Goal: Information Seeking & Learning: Understand process/instructions

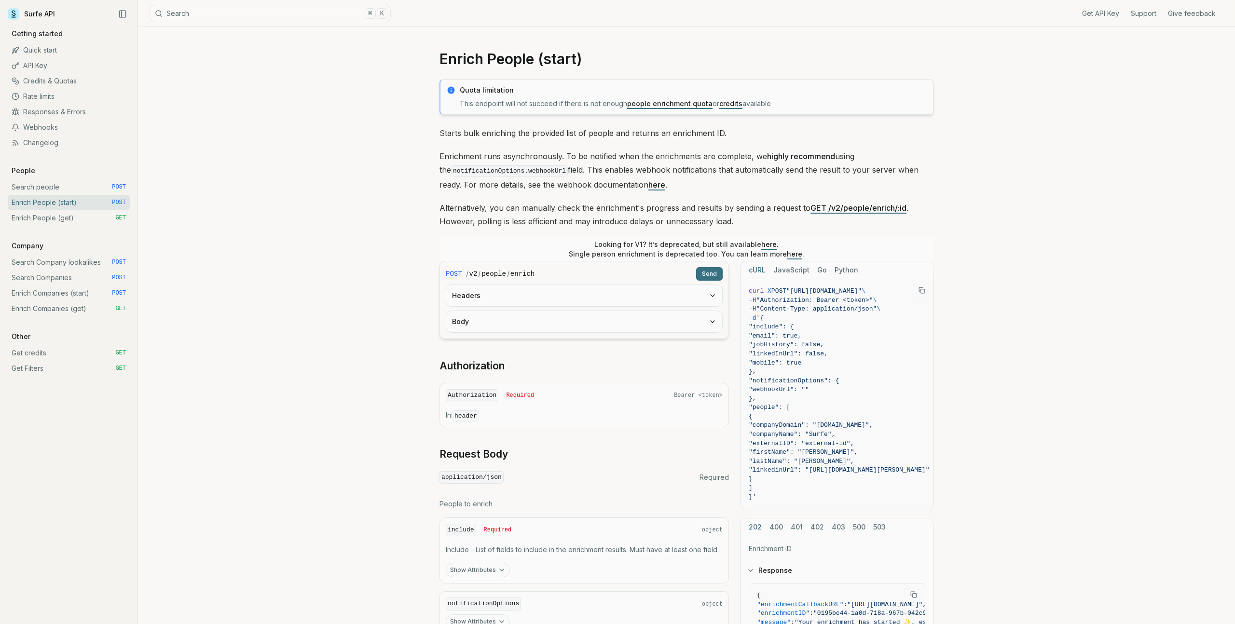
click at [69, 300] on link "Enrich Companies (start) POST" at bounding box center [69, 293] width 122 height 15
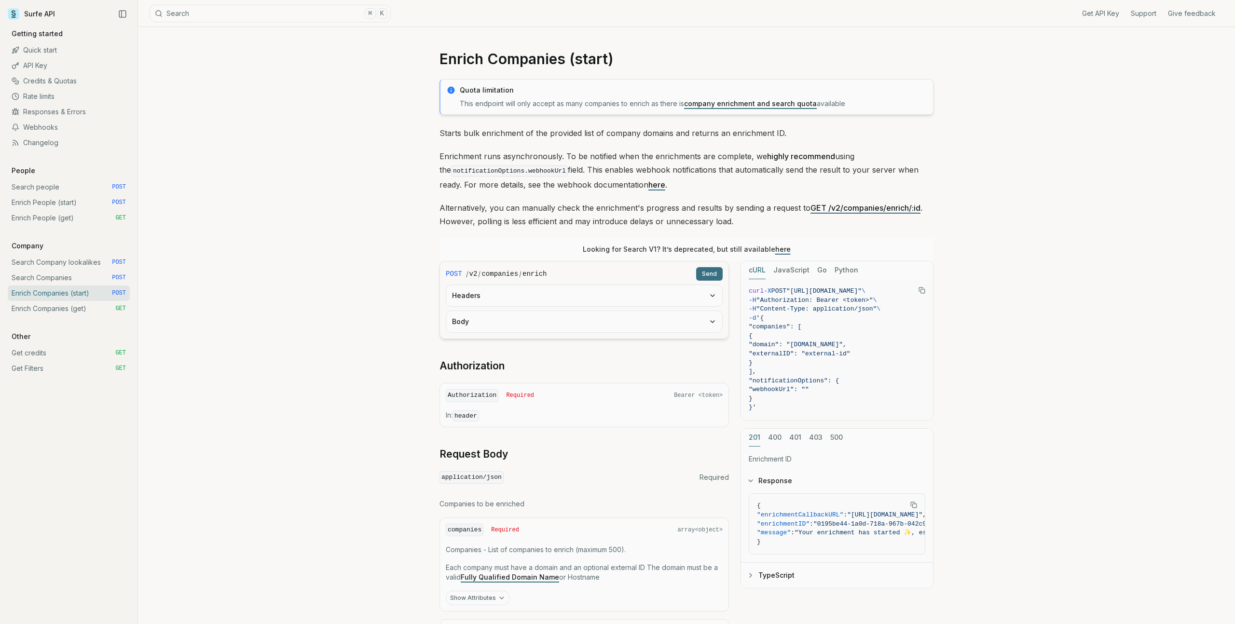
click at [538, 62] on h1 "Enrich Companies (start)" at bounding box center [687, 58] width 494 height 17
copy article "Enrich Companies (start)"
click at [73, 310] on link "Enrich Companies (get) GET" at bounding box center [69, 308] width 122 height 15
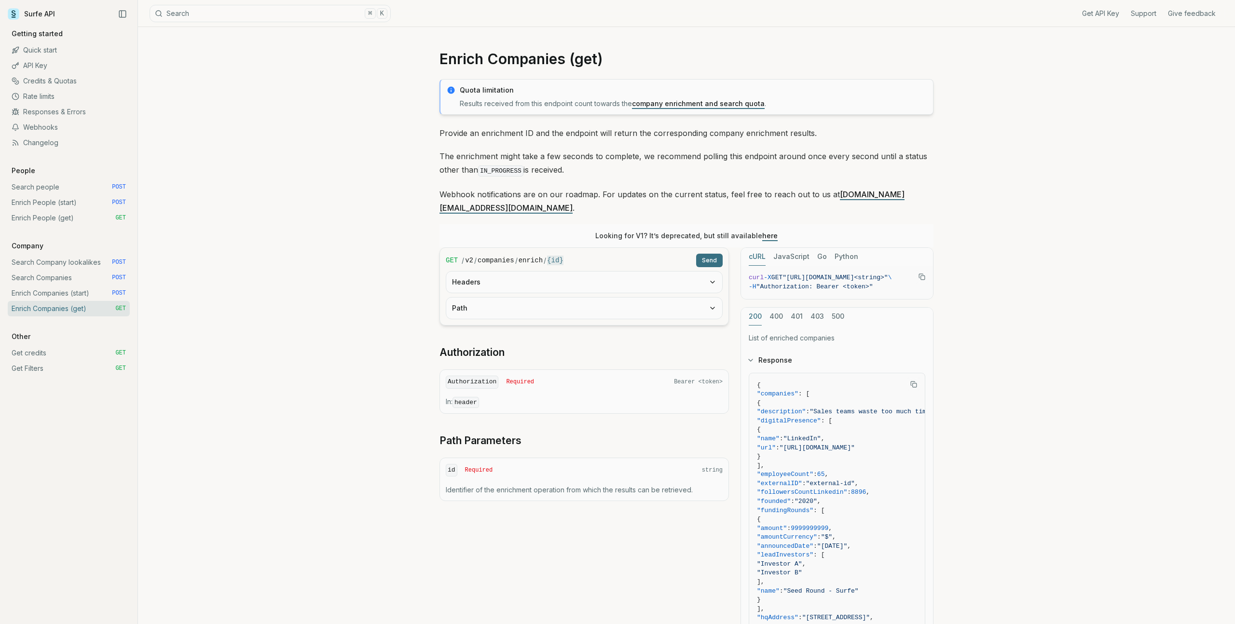
click at [515, 58] on h1 "Enrich Companies (get)" at bounding box center [687, 58] width 494 height 17
copy article "Enrich Companies (get)"
click at [87, 296] on link "Enrich Companies (start) POST" at bounding box center [69, 293] width 122 height 15
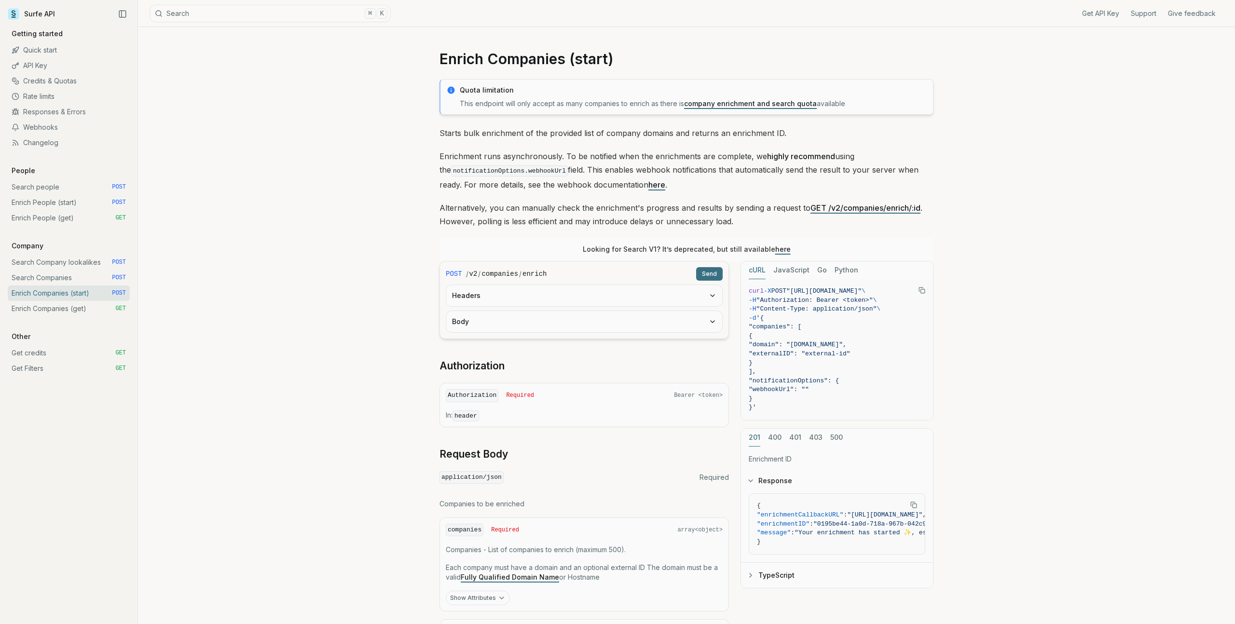
click at [74, 311] on link "Enrich Companies (get) GET" at bounding box center [69, 308] width 122 height 15
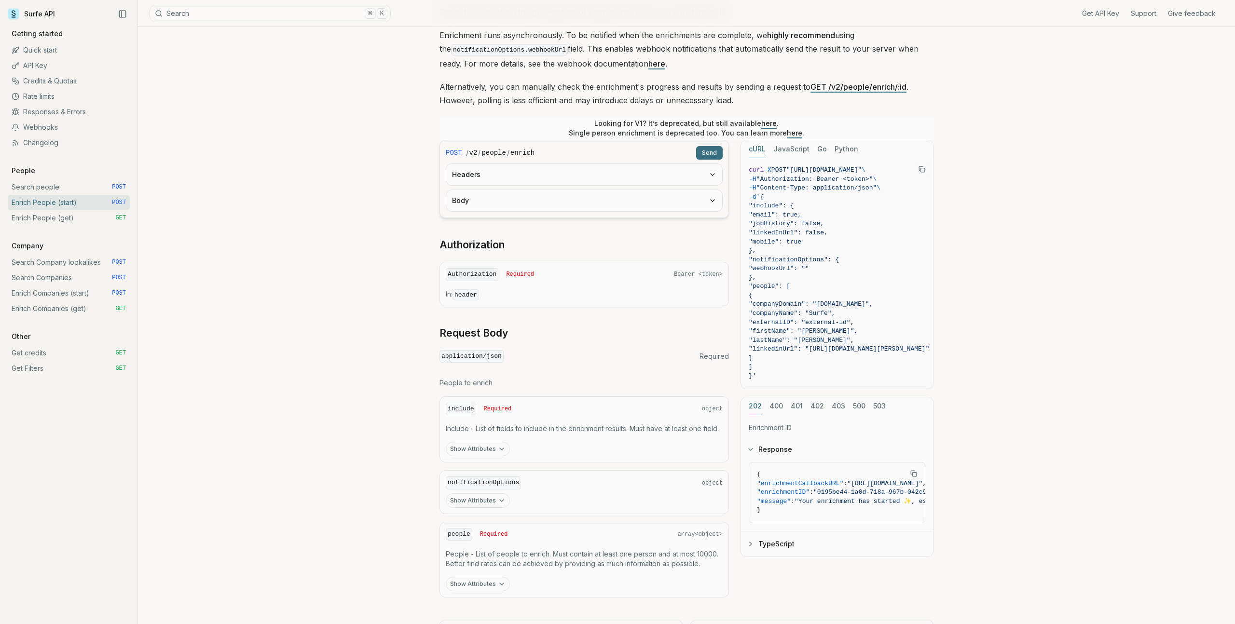
scroll to position [168, 0]
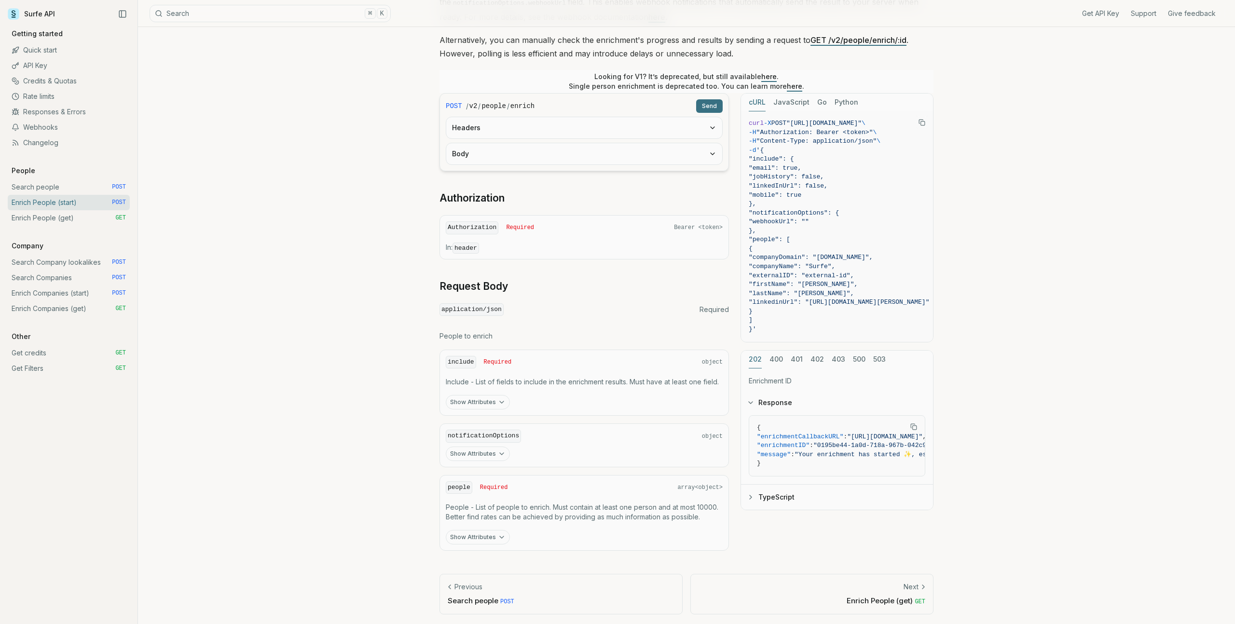
click at [812, 356] on button "402" at bounding box center [818, 360] width 14 height 18
click at [801, 376] on p "Not enough credits or daily quota exceeded" at bounding box center [837, 381] width 177 height 10
copy p "Not enough credits or daily quota exceeded"
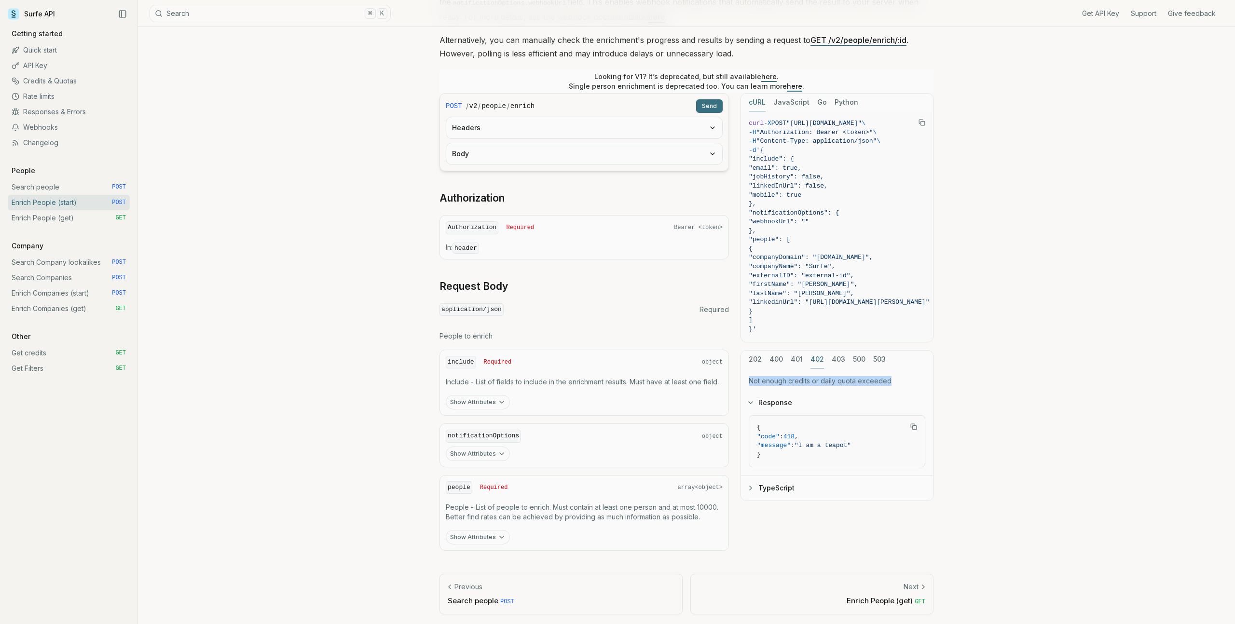
click at [763, 486] on button "TypeScript" at bounding box center [837, 488] width 192 height 25
click at [785, 402] on button "Response" at bounding box center [837, 402] width 192 height 25
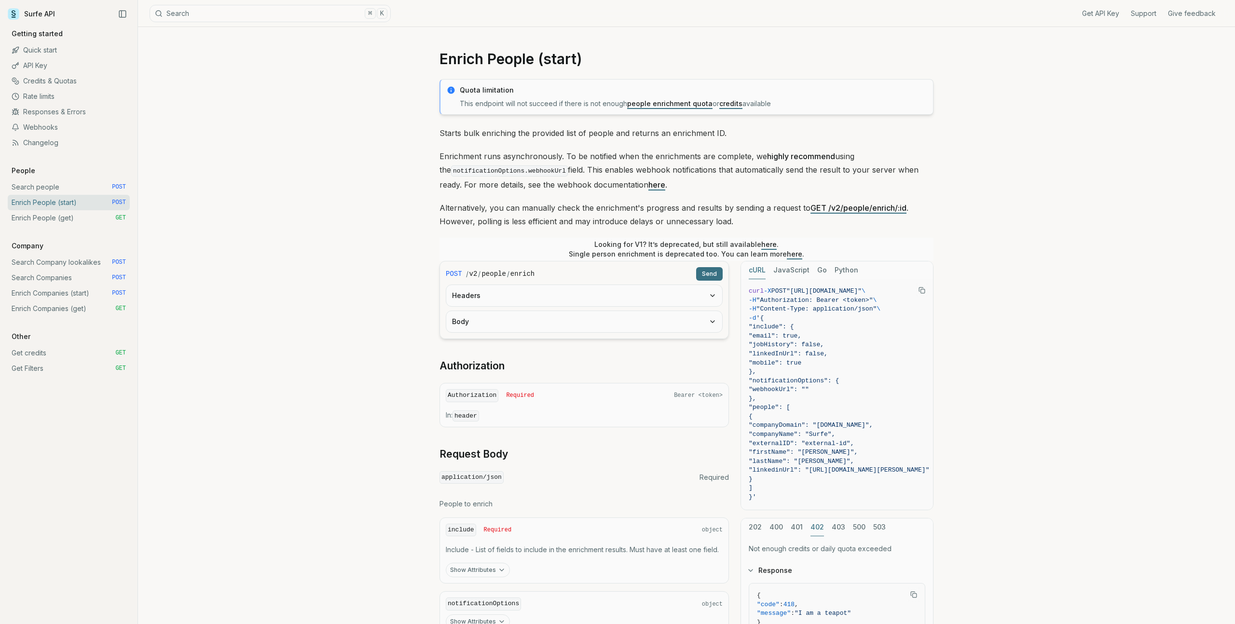
click at [441, 46] on article "Enrich People (start) Quota limitation This endpoint will not succeed if there …" at bounding box center [686, 410] width 541 height 767
copy article "Enrich People (start)"
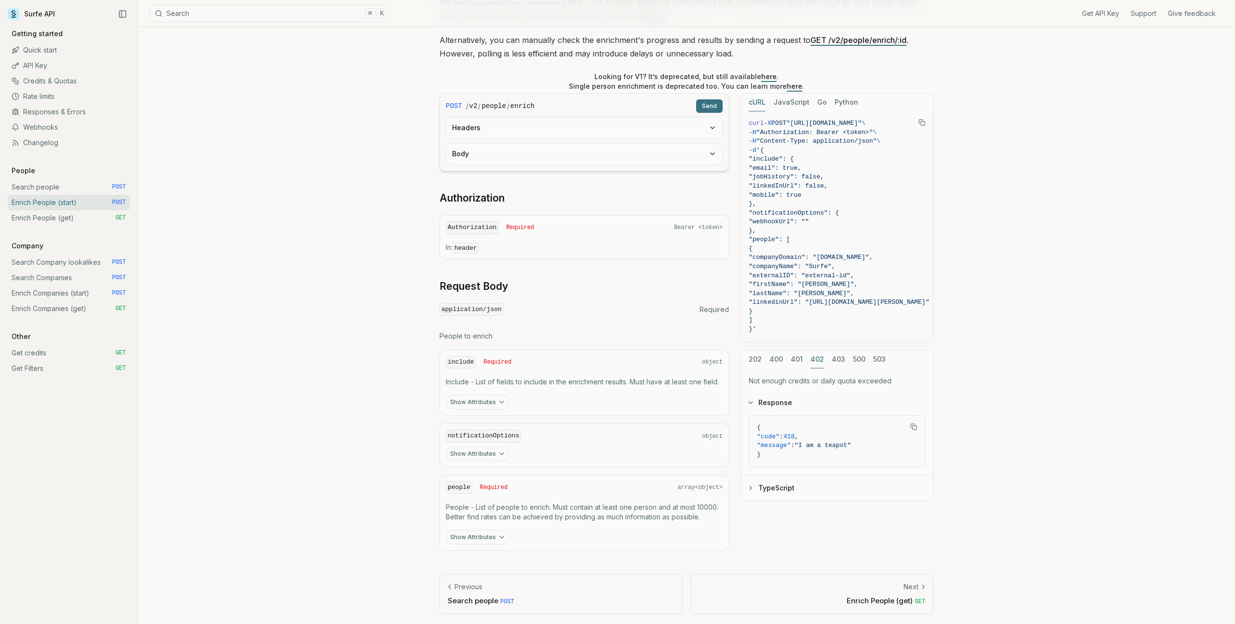
click at [813, 380] on p "Not enough credits or daily quota exceeded" at bounding box center [837, 381] width 177 height 10
copy p "Not enough credits or daily quota exceeded"
click at [58, 219] on link "Enrich People (get) GET" at bounding box center [69, 217] width 122 height 15
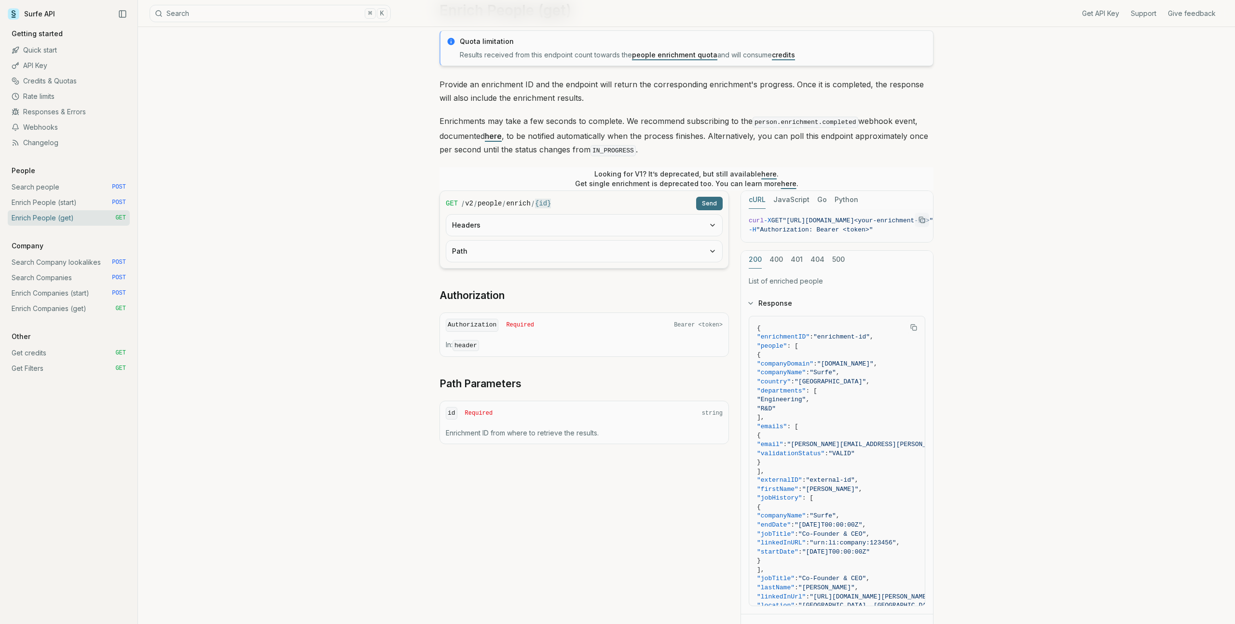
scroll to position [54, 0]
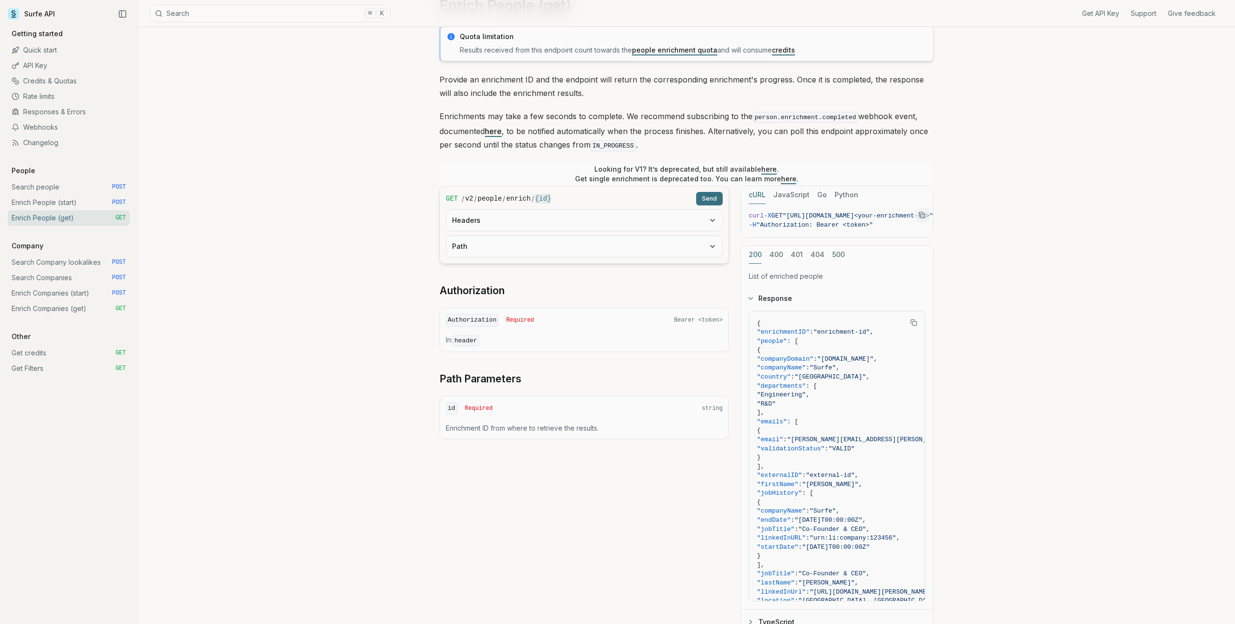
click at [84, 294] on link "Enrich Companies (start) POST" at bounding box center [69, 293] width 122 height 15
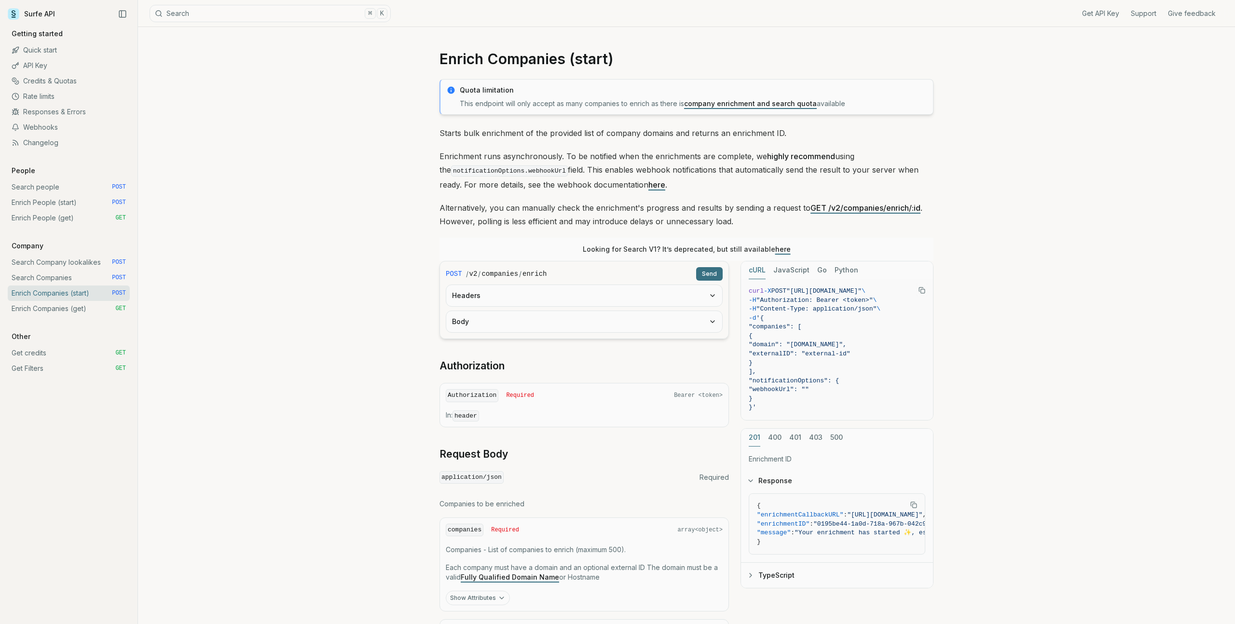
click at [80, 304] on link "Enrich Companies (get) GET" at bounding box center [69, 308] width 122 height 15
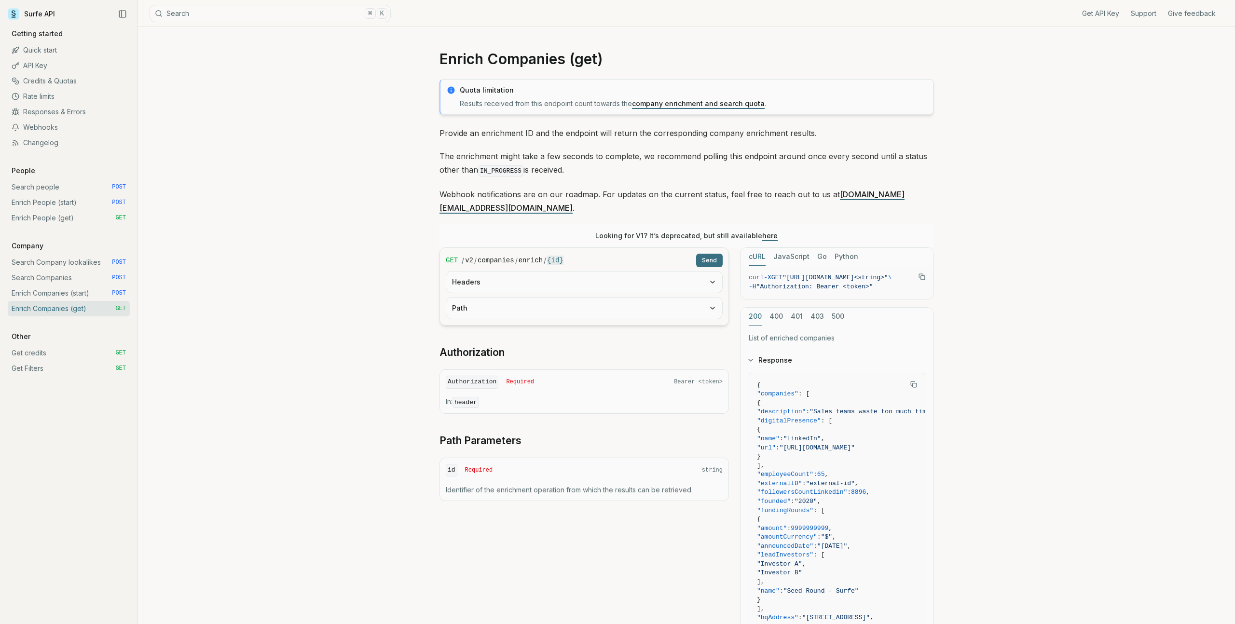
click at [67, 273] on link "Search Companies POST" at bounding box center [69, 277] width 122 height 15
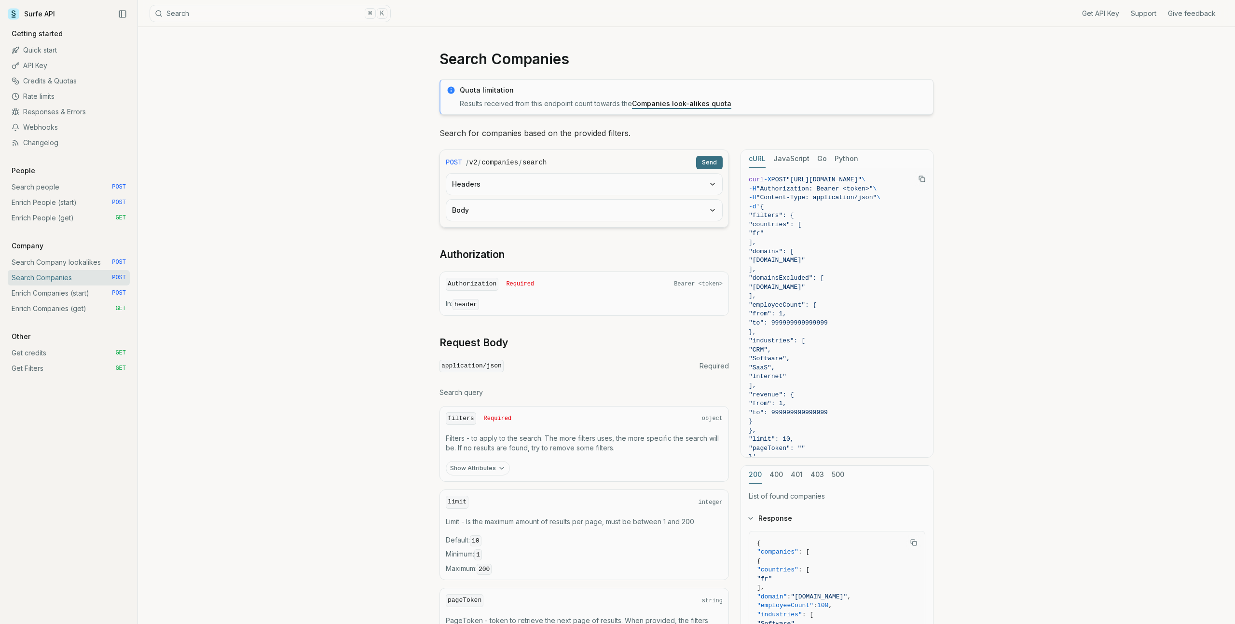
click at [69, 263] on link "Search Company lookalikes POST" at bounding box center [69, 262] width 122 height 15
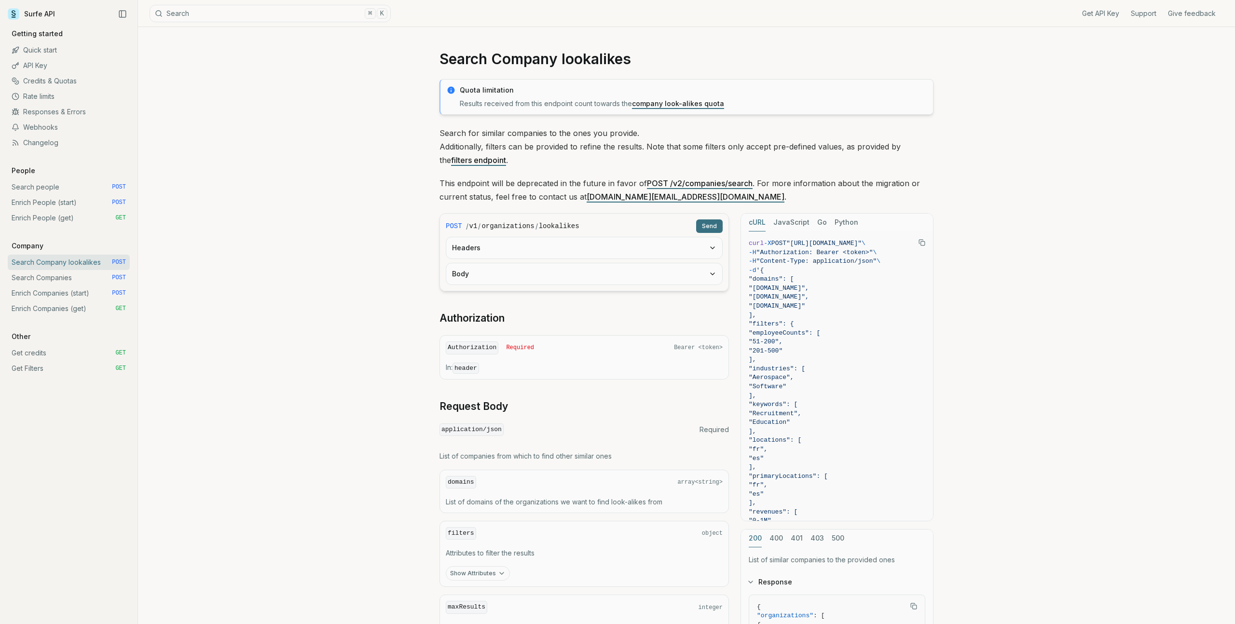
click at [75, 218] on link "Enrich People (get) GET" at bounding box center [69, 217] width 122 height 15
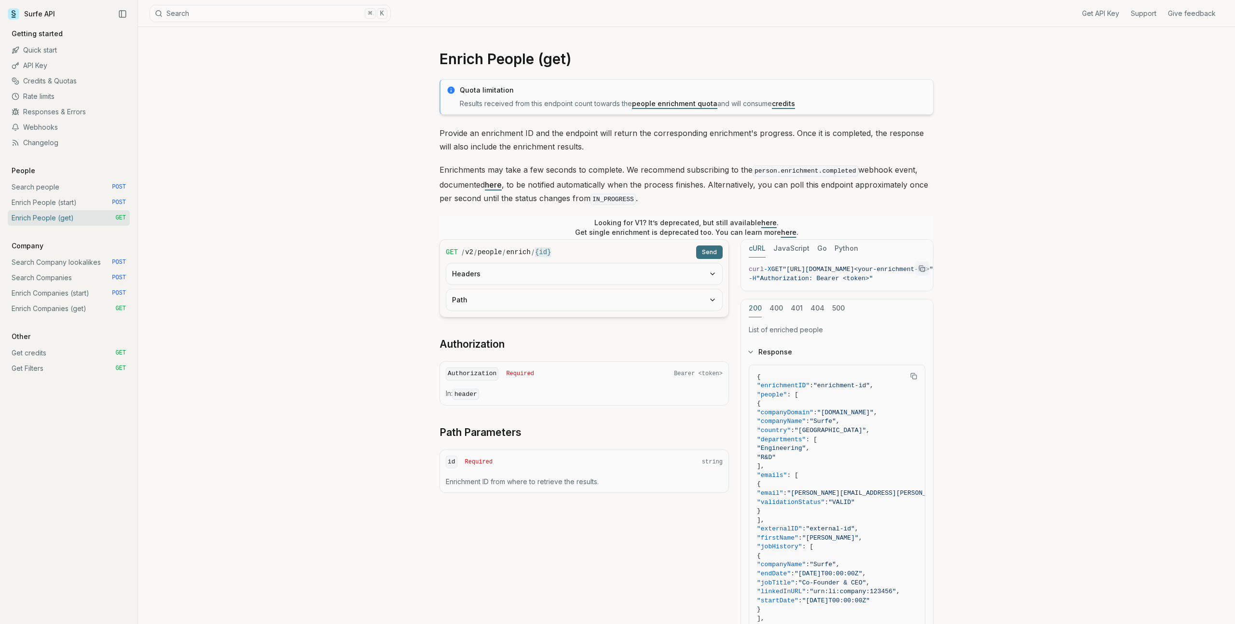
click at [79, 199] on link "Enrich People (start) POST" at bounding box center [69, 202] width 122 height 15
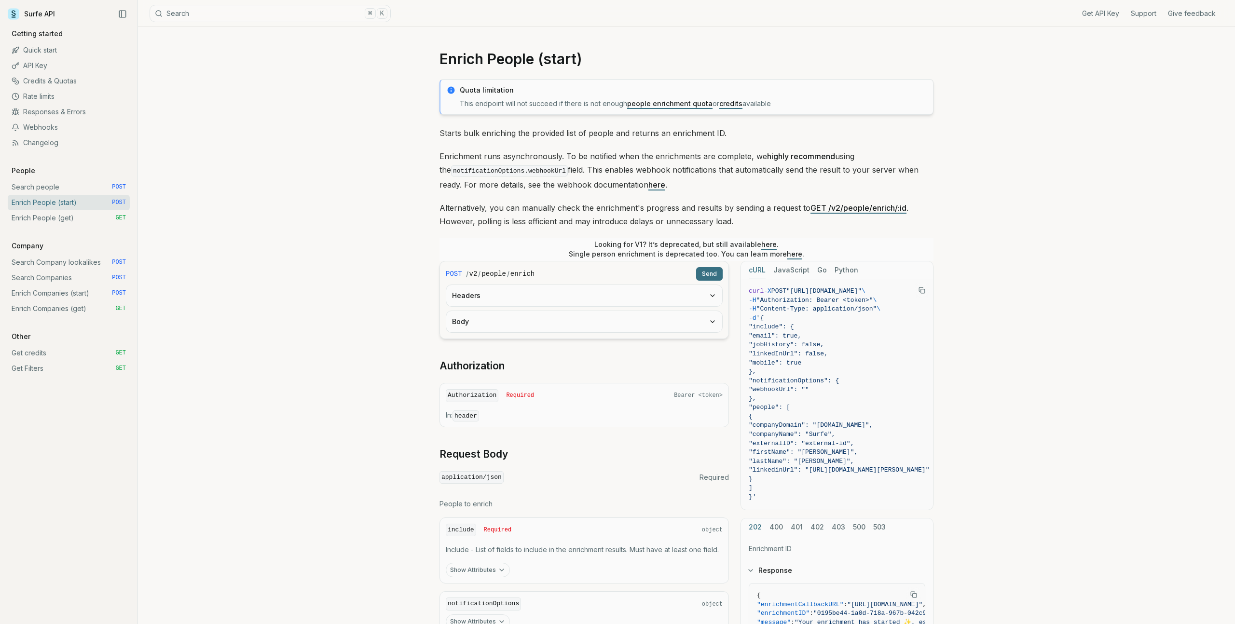
click at [78, 189] on link "Search people POST" at bounding box center [69, 187] width 122 height 15
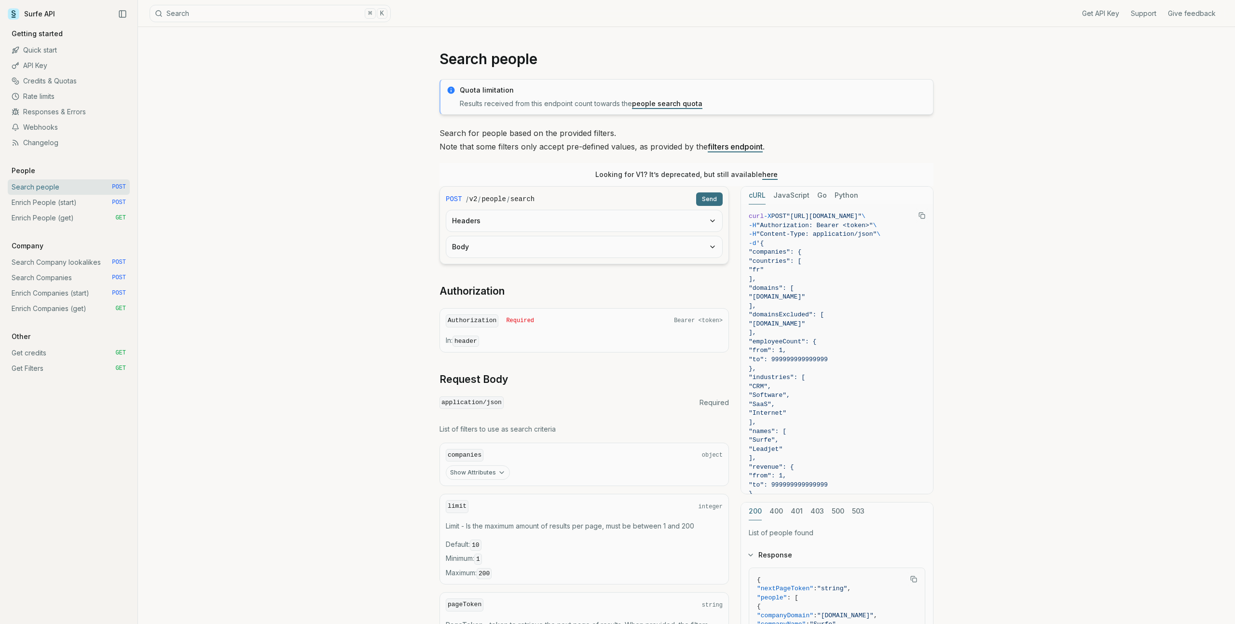
click at [69, 222] on link "Enrich People (get) GET" at bounding box center [69, 217] width 122 height 15
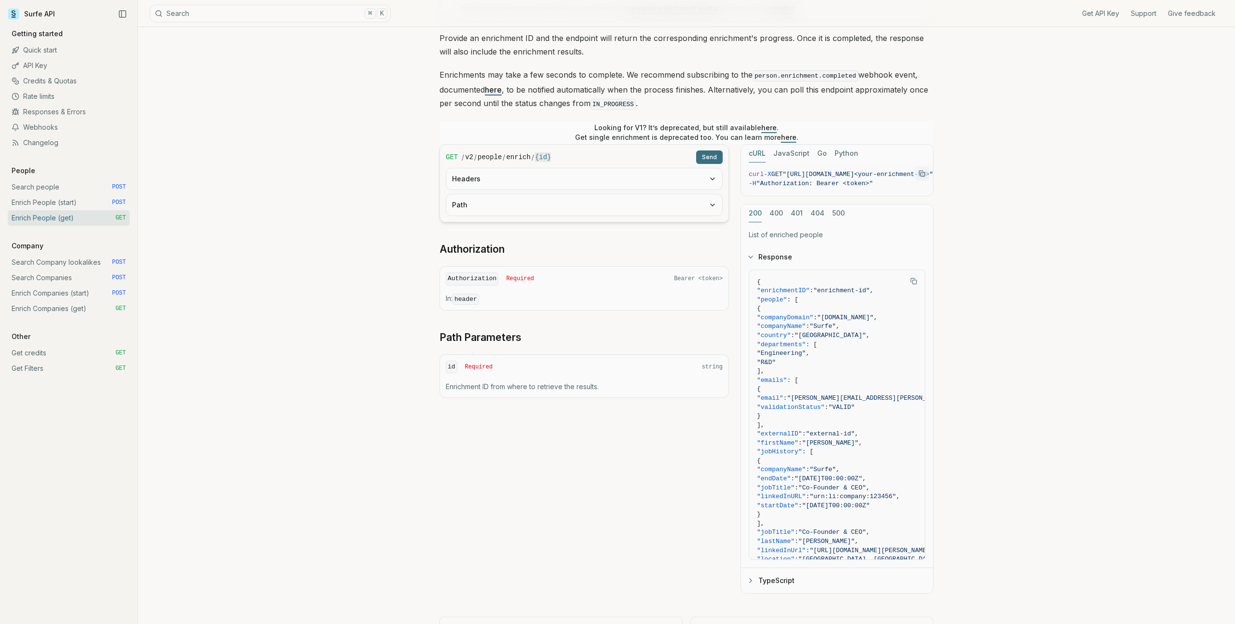
scroll to position [138, 0]
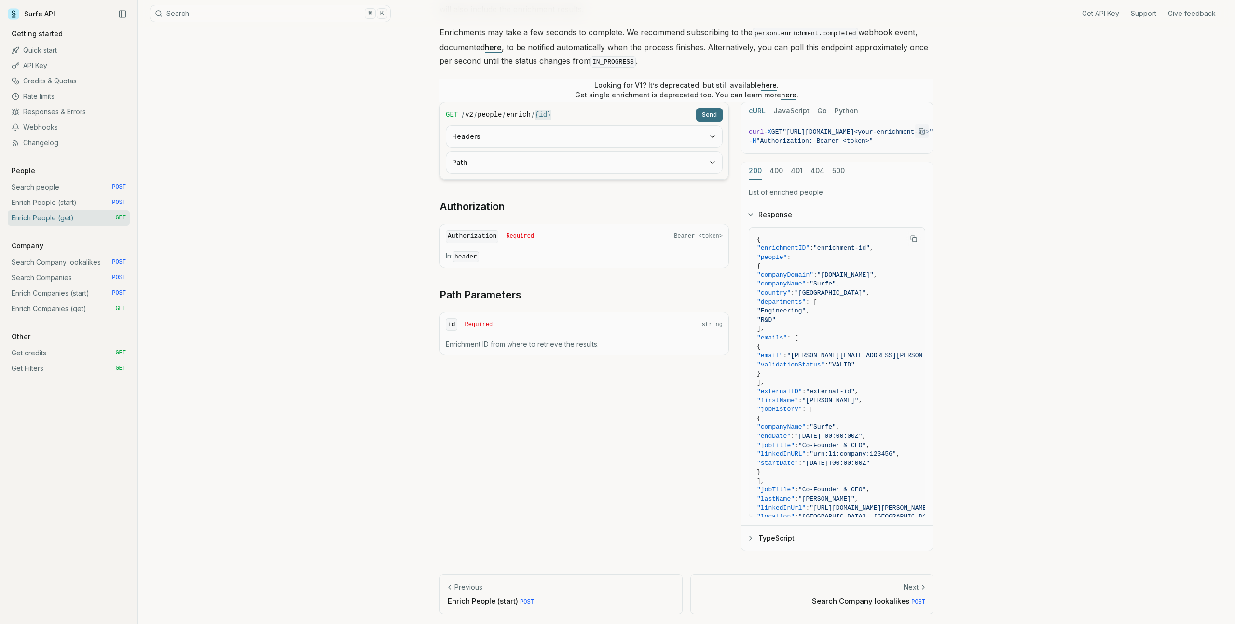
click at [85, 204] on link "Enrich People (start) POST" at bounding box center [69, 202] width 122 height 15
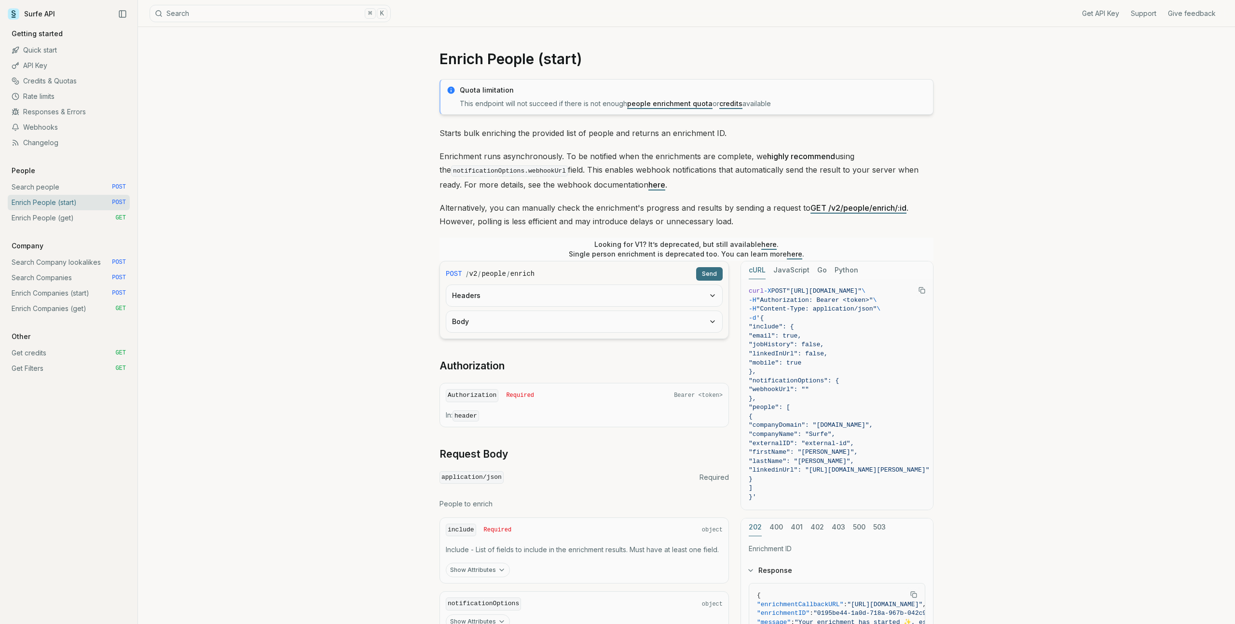
scroll to position [168, 0]
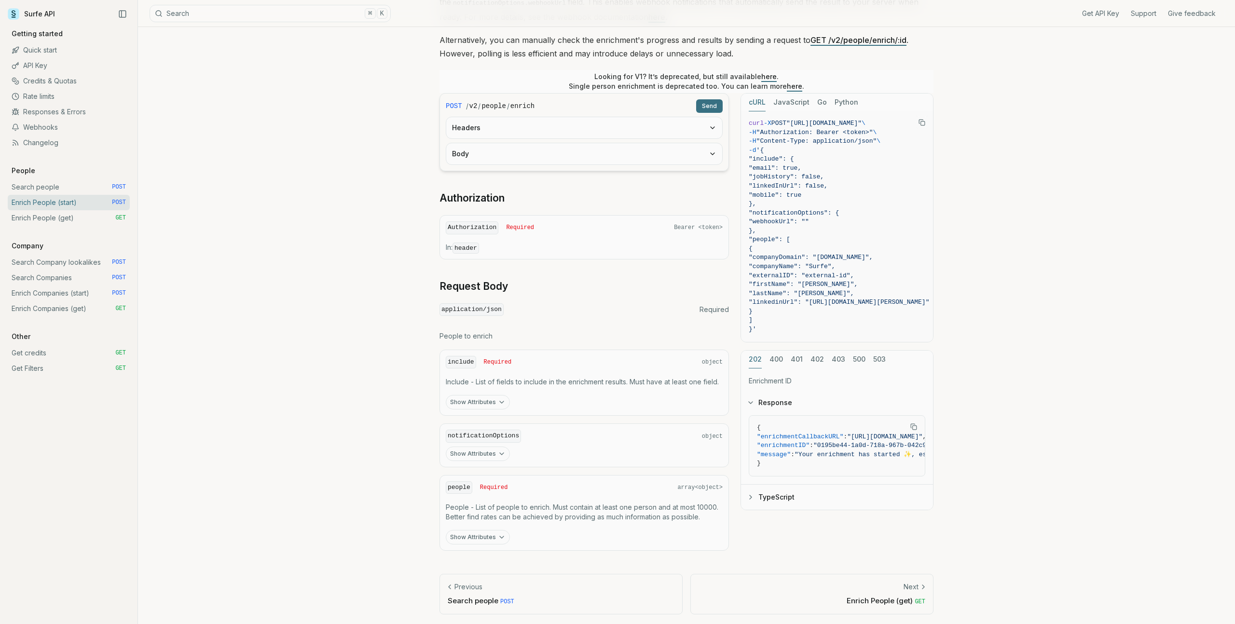
click at [806, 351] on div "202 400 401 402 403 500 503" at bounding box center [837, 360] width 192 height 18
click at [812, 357] on button "402" at bounding box center [818, 360] width 14 height 18
drag, startPoint x: 808, startPoint y: 444, endPoint x: 859, endPoint y: 444, distance: 50.2
click at [851, 444] on span ""I am a teapot"" at bounding box center [823, 445] width 56 height 7
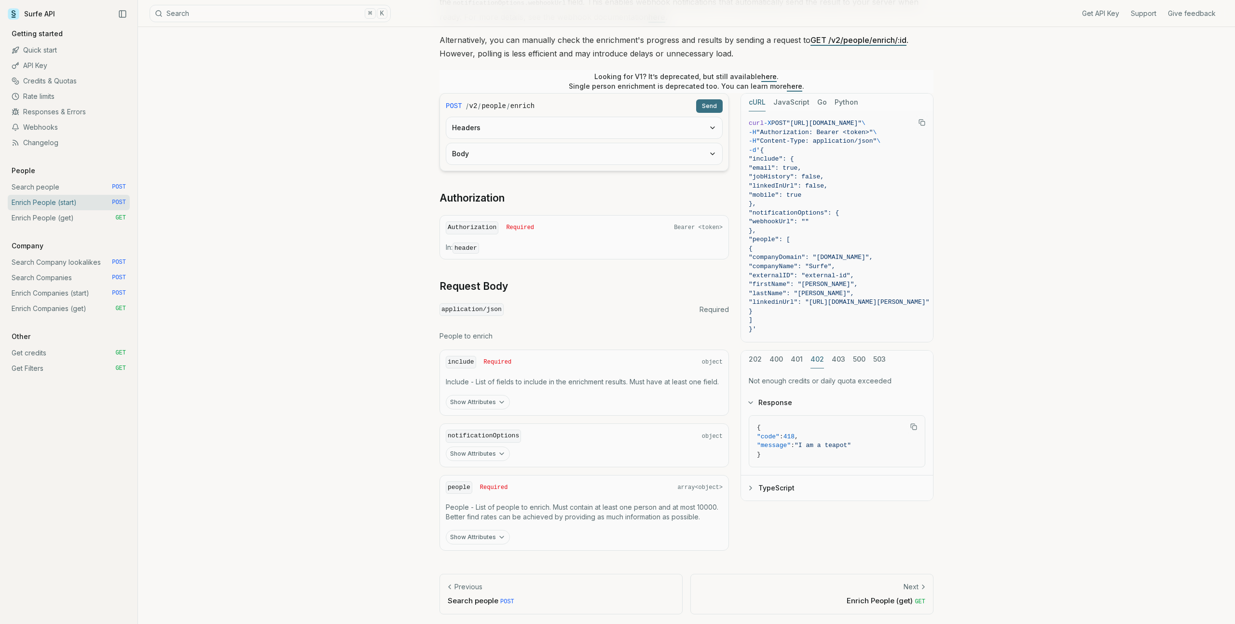
click at [837, 361] on button "403" at bounding box center [839, 360] width 14 height 18
click at [814, 360] on button "402" at bounding box center [818, 360] width 14 height 18
click at [863, 360] on button "500" at bounding box center [859, 360] width 13 height 18
click at [879, 360] on button "503" at bounding box center [880, 360] width 13 height 18
click at [813, 360] on button "402" at bounding box center [818, 360] width 14 height 18
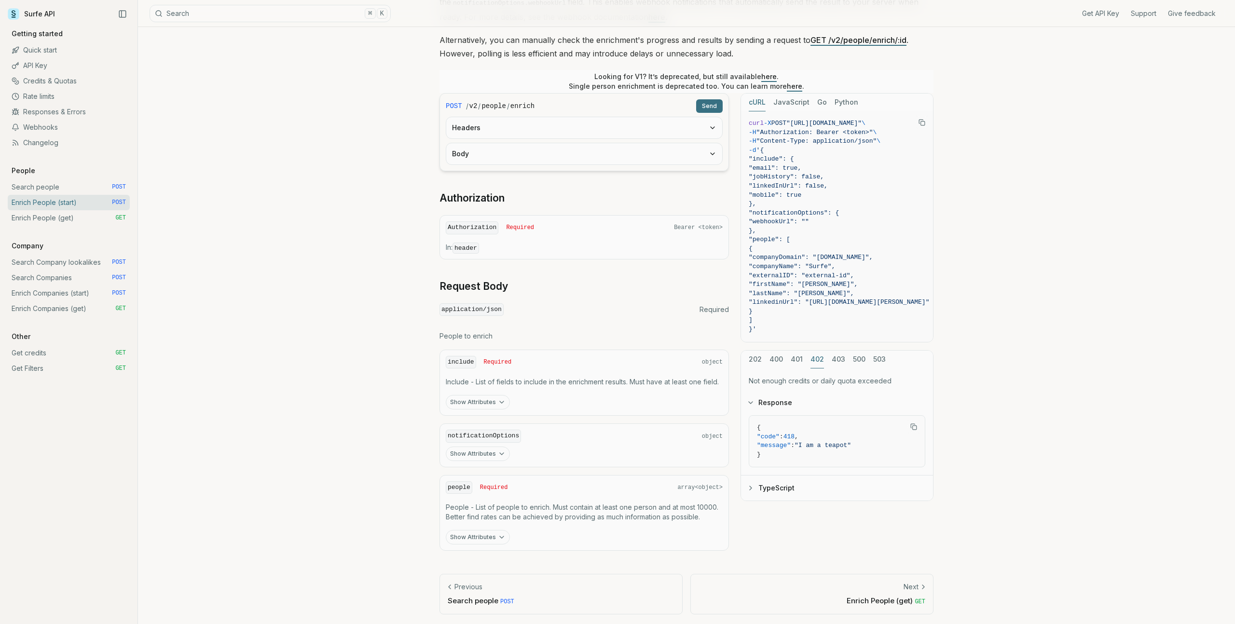
click at [1052, 65] on div "Enrich People (start) Quota limitation This endpoint will not succeed if there …" at bounding box center [686, 242] width 1097 height 767
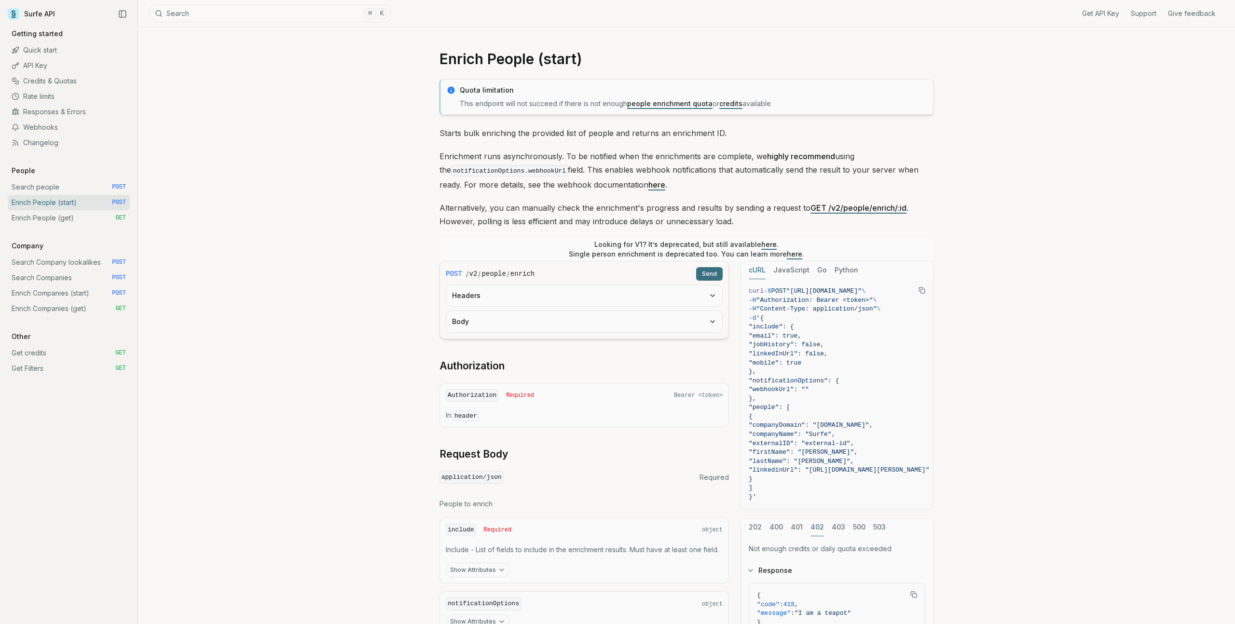
click at [1052, 65] on div "Enrich People (start) Quota limitation This endpoint will not succeed if there …" at bounding box center [686, 410] width 1097 height 767
click at [593, 102] on p "This endpoint will not succeed if there is not enough people enrichment quota o…" at bounding box center [694, 104] width 468 height 10
drag, startPoint x: 481, startPoint y: 104, endPoint x: 584, endPoint y: 104, distance: 103.3
click at [584, 104] on p "This endpoint will not succeed if there is not enough people enrichment quota o…" at bounding box center [694, 104] width 468 height 10
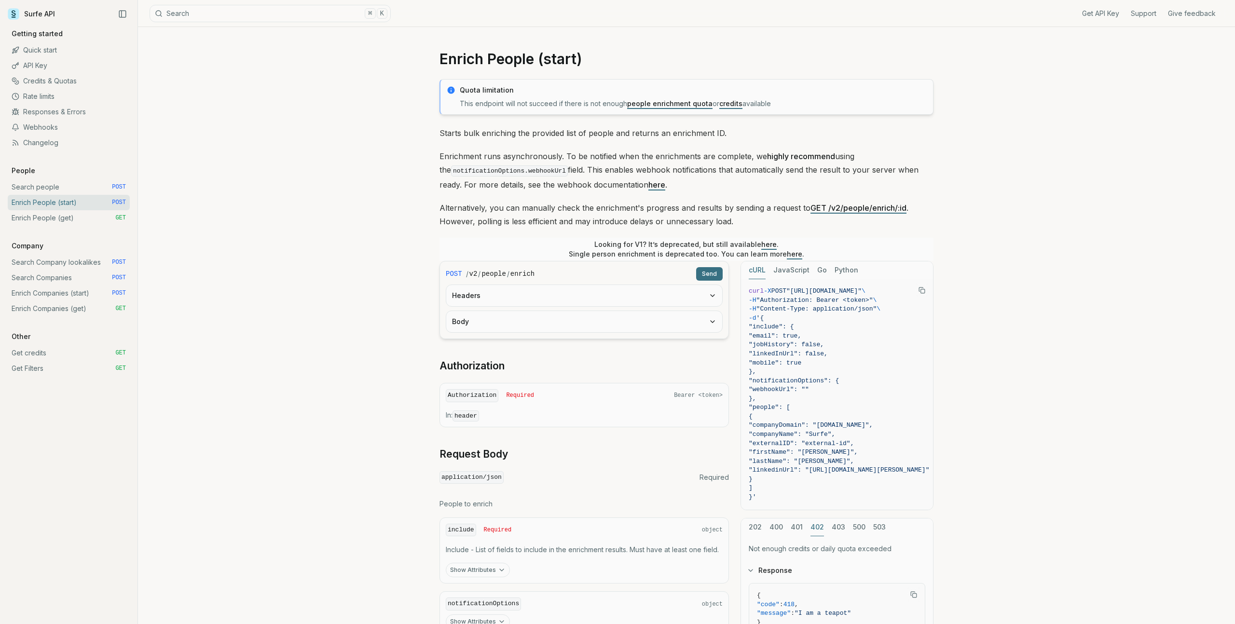
click at [69, 292] on link "Enrich Companies (start) POST" at bounding box center [69, 293] width 122 height 15
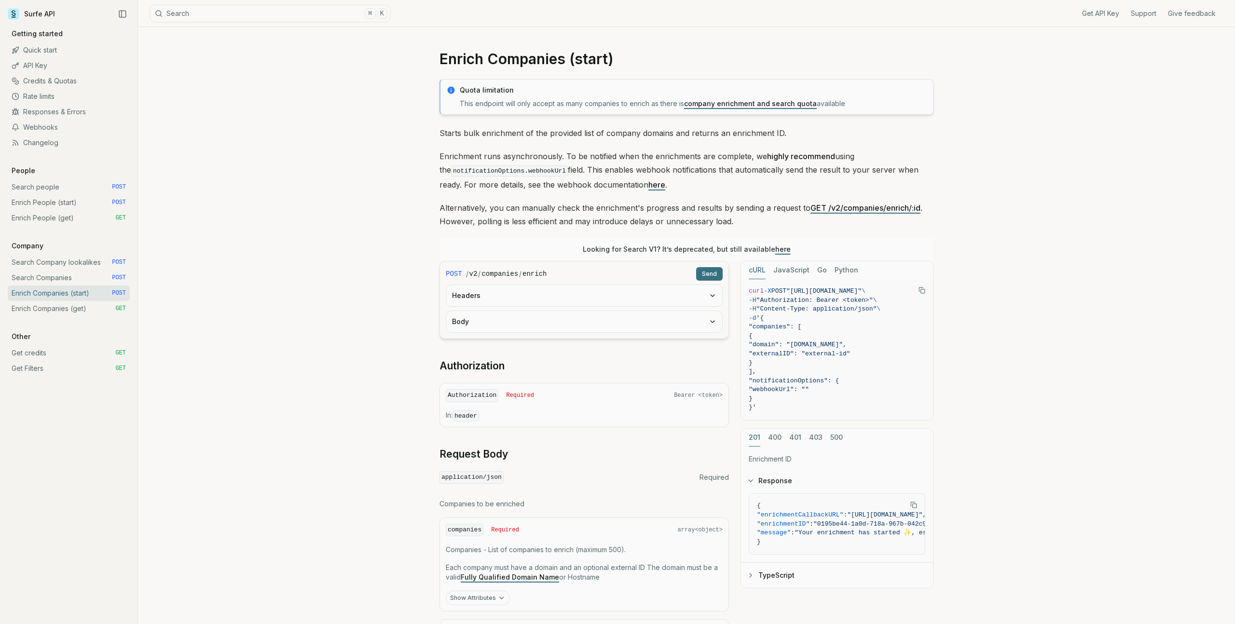
click at [77, 273] on link "Search Companies POST" at bounding box center [69, 277] width 122 height 15
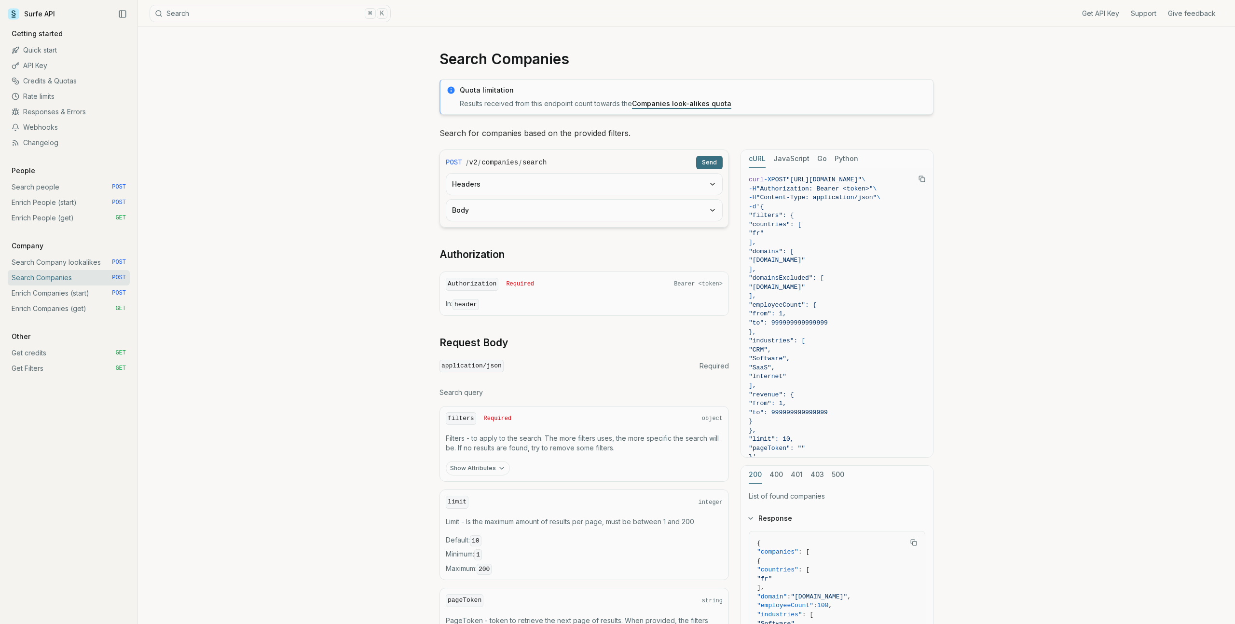
click at [81, 262] on link "Search Company lookalikes POST" at bounding box center [69, 262] width 122 height 15
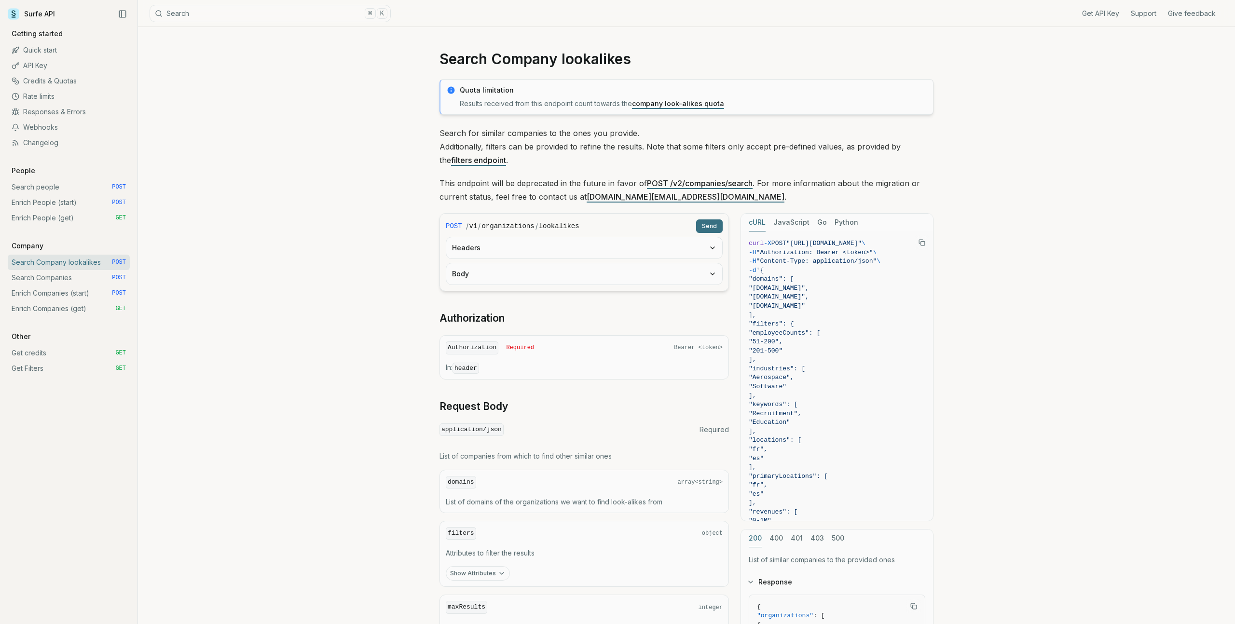
click at [69, 287] on link "Enrich Companies (start) POST" at bounding box center [69, 293] width 122 height 15
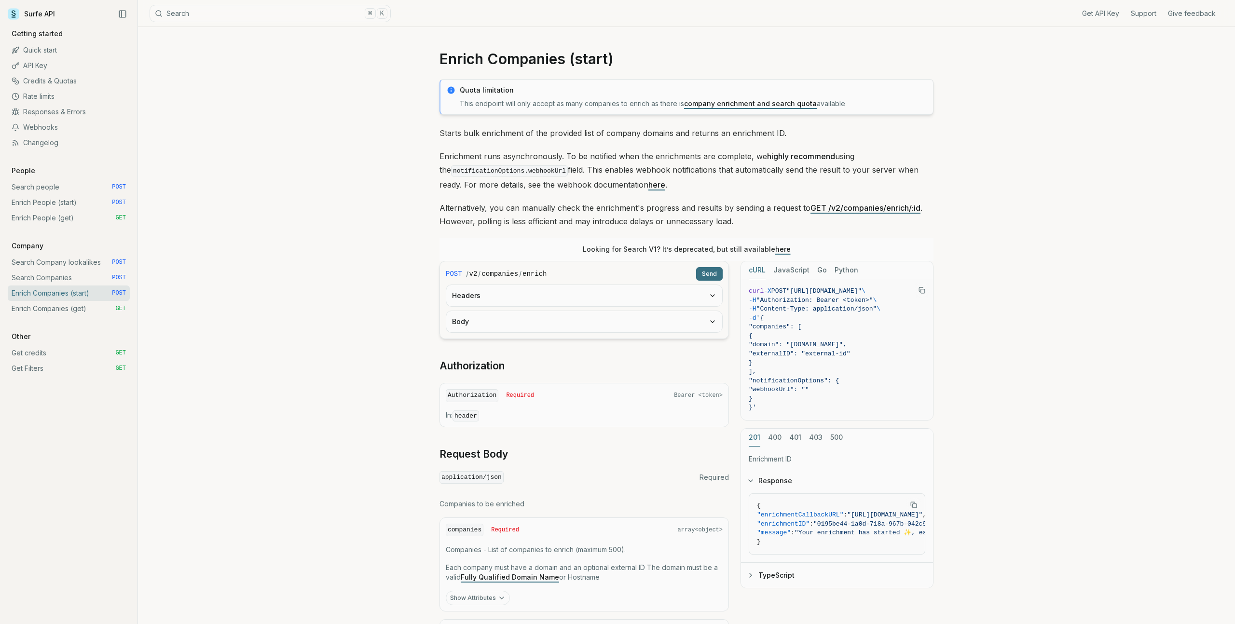
click at [71, 277] on link "Search Companies POST" at bounding box center [69, 277] width 122 height 15
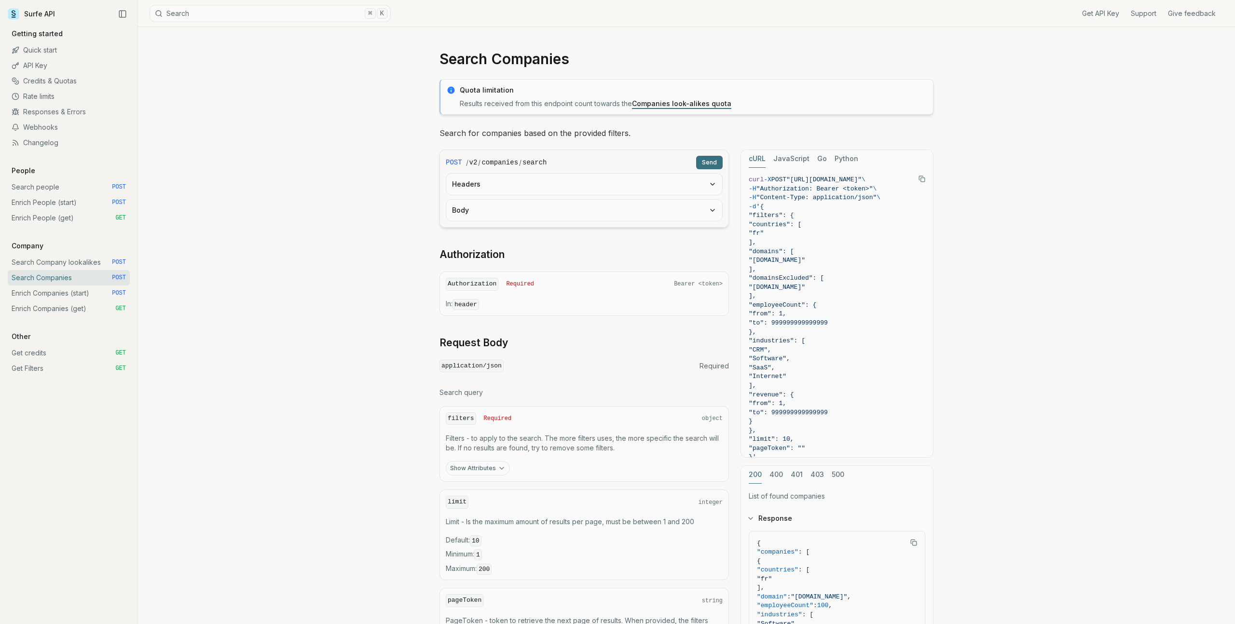
click at [66, 290] on link "Enrich Companies (start) POST" at bounding box center [69, 293] width 122 height 15
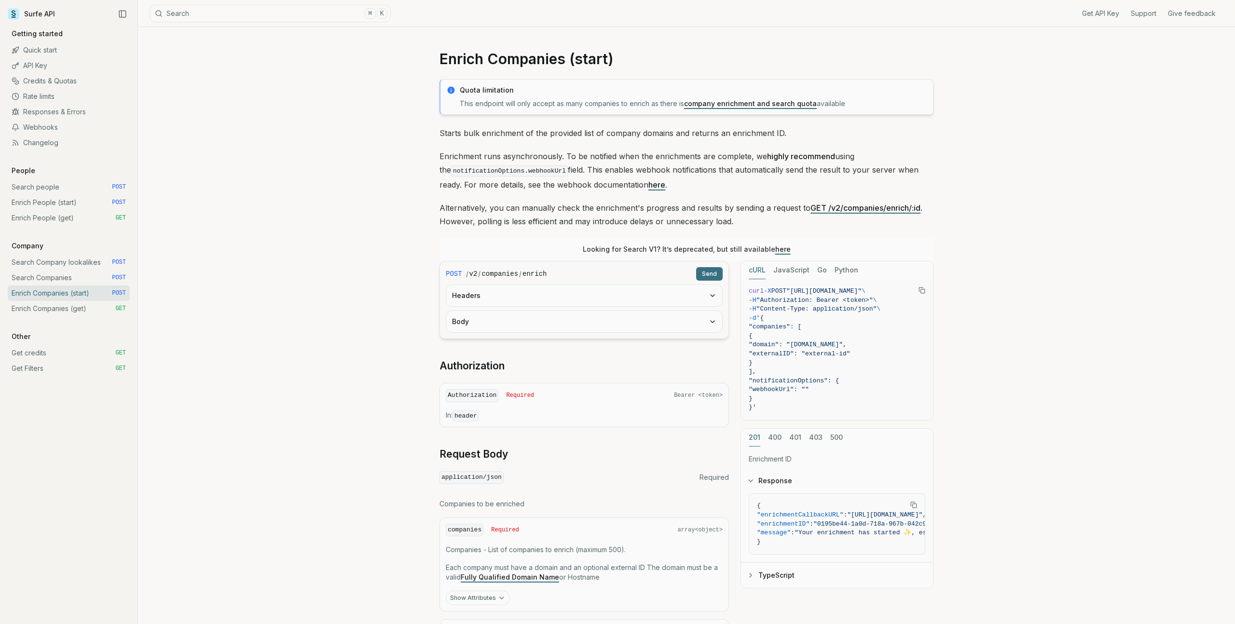
click at [739, 104] on link "company enrichment and search quota" at bounding box center [750, 103] width 133 height 8
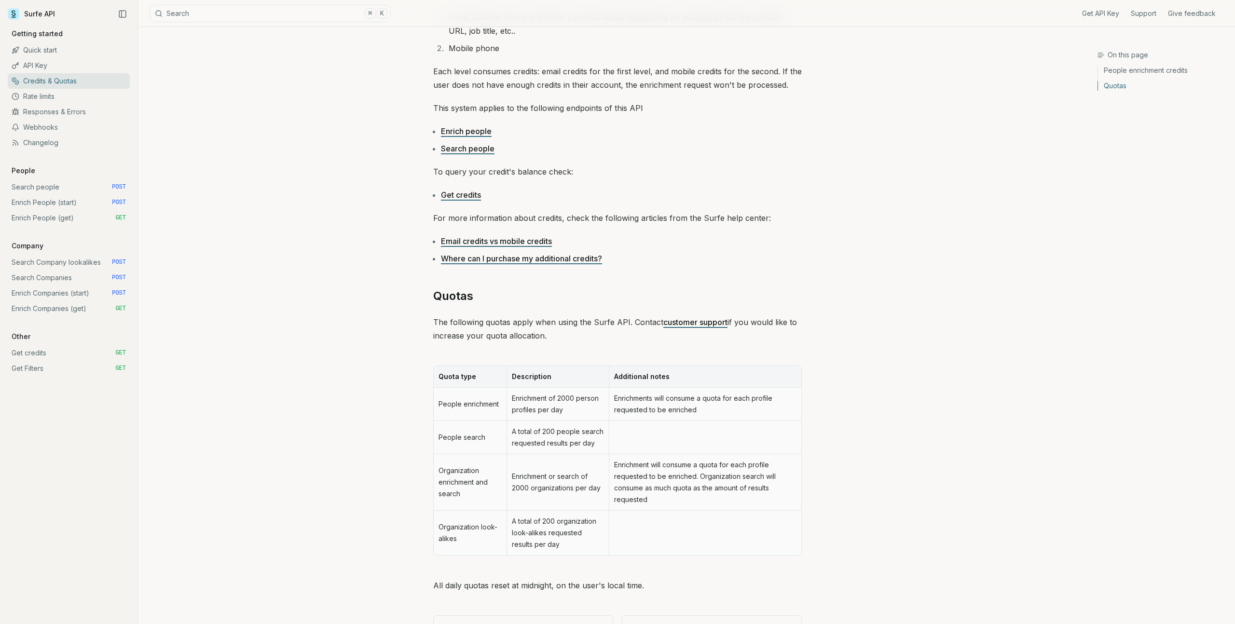
click at [547, 101] on p "This system applies to the following endpoints of this API" at bounding box center [617, 108] width 369 height 14
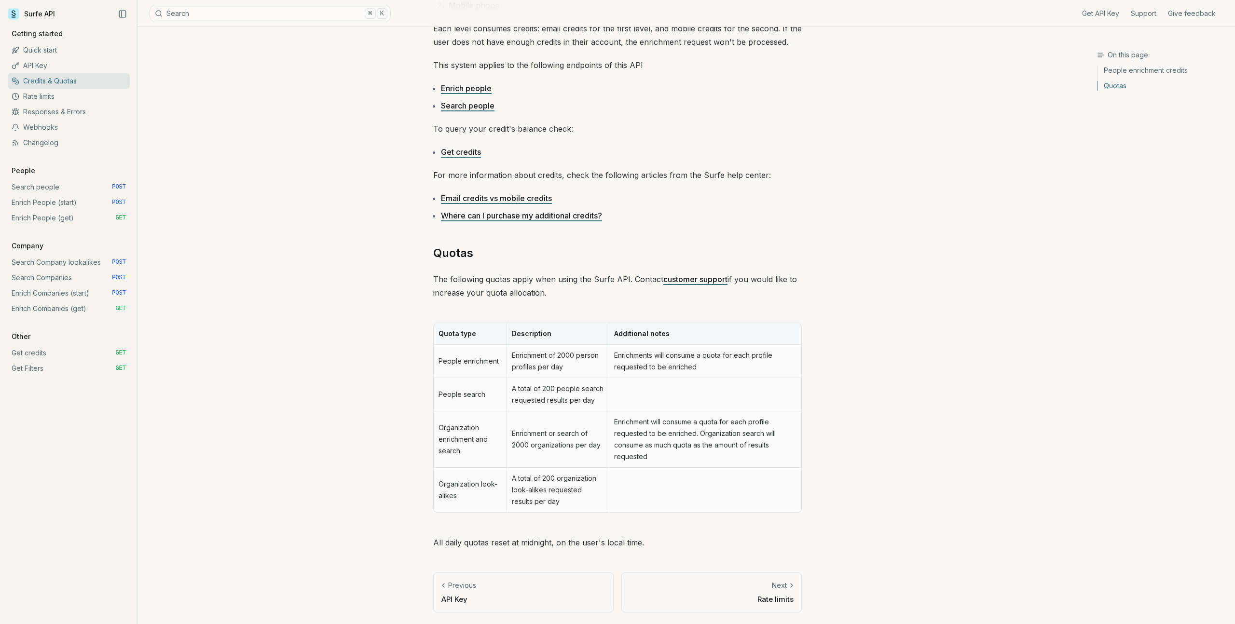
click at [56, 355] on link "Get credits GET" at bounding box center [69, 353] width 122 height 15
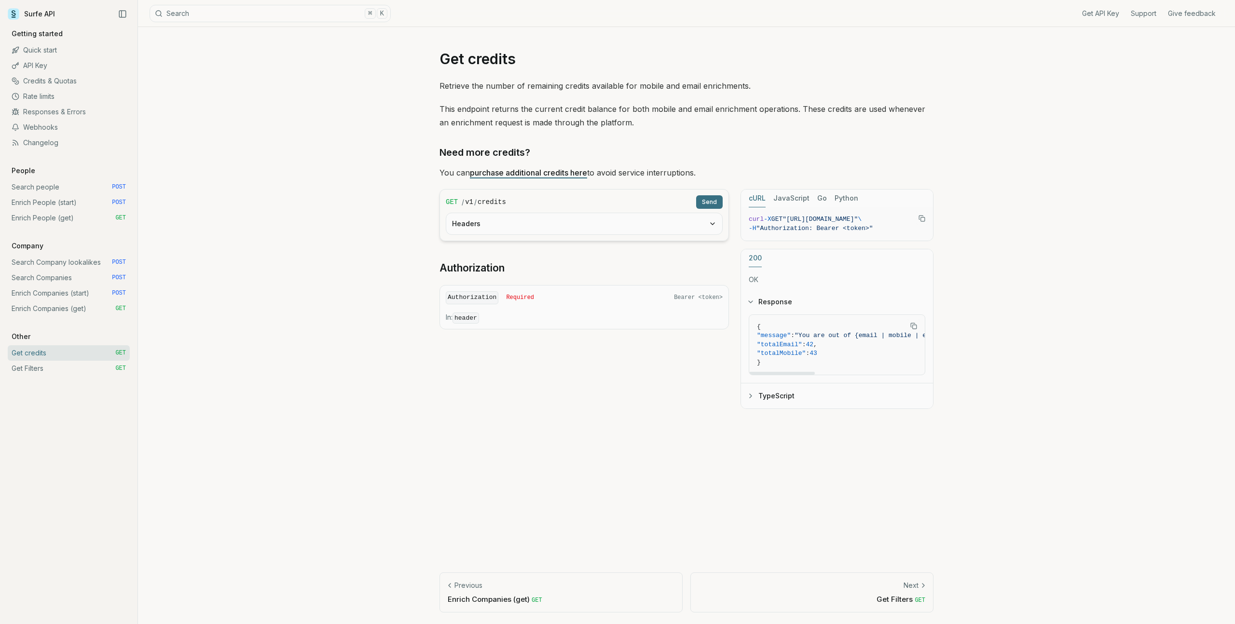
click at [916, 329] on rect "Copy Text" at bounding box center [915, 327] width 4 height 4
click at [804, 387] on button "TypeScript" at bounding box center [837, 396] width 192 height 25
click at [777, 299] on button "Response" at bounding box center [837, 302] width 192 height 25
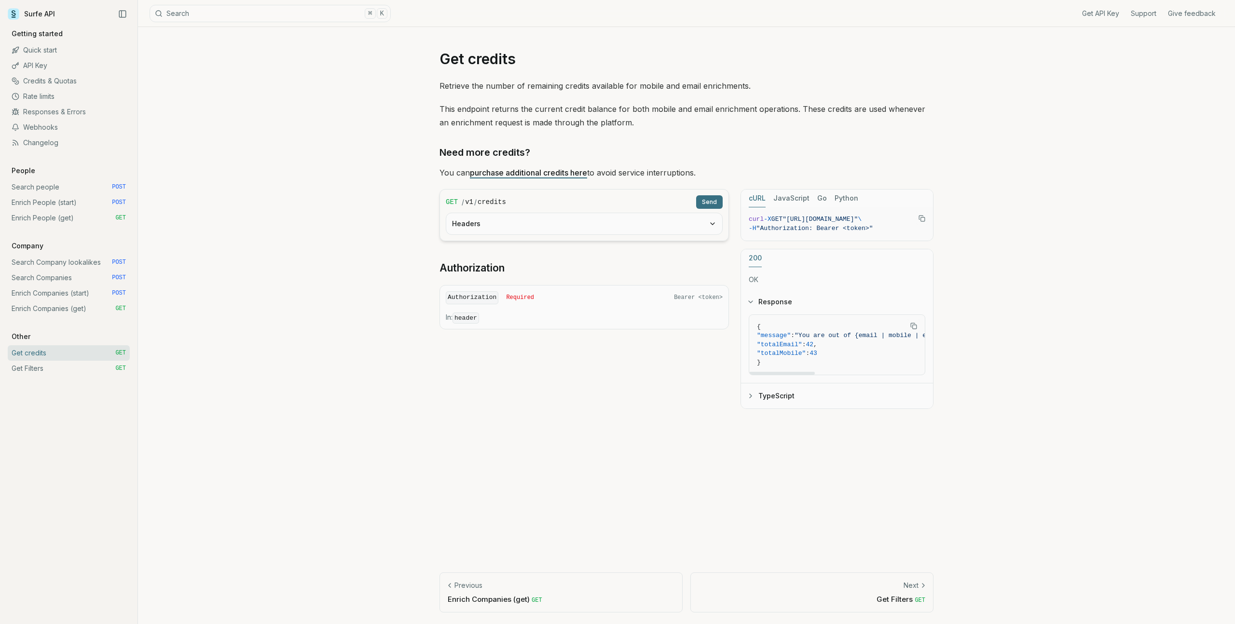
click at [798, 344] on span ""totalEmail"" at bounding box center [779, 344] width 45 height 7
copy span "totalEmail"
drag, startPoint x: 832, startPoint y: 336, endPoint x: 909, endPoint y: 335, distance: 77.2
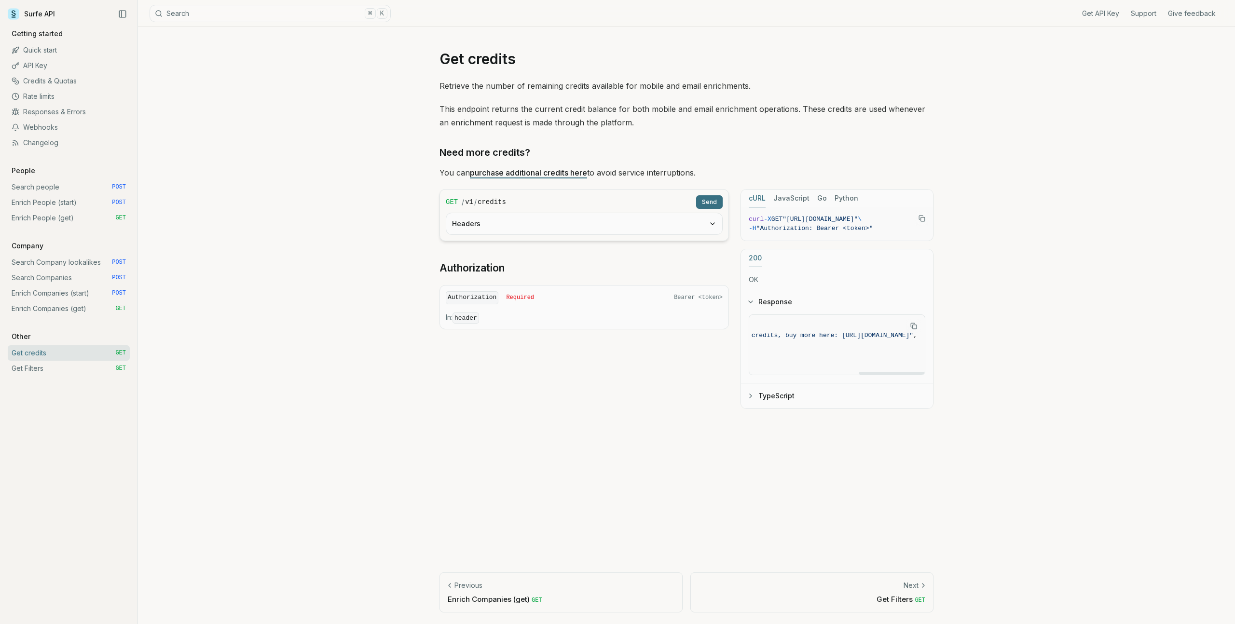
click at [909, 335] on span ""You are out of {email | mobile | email and mobile} credits, buy more here: htt…" at bounding box center [735, 335] width 358 height 7
copy span "https://surfe.com/buy-credits"
click at [782, 356] on span ""totalMobile"" at bounding box center [781, 353] width 49 height 7
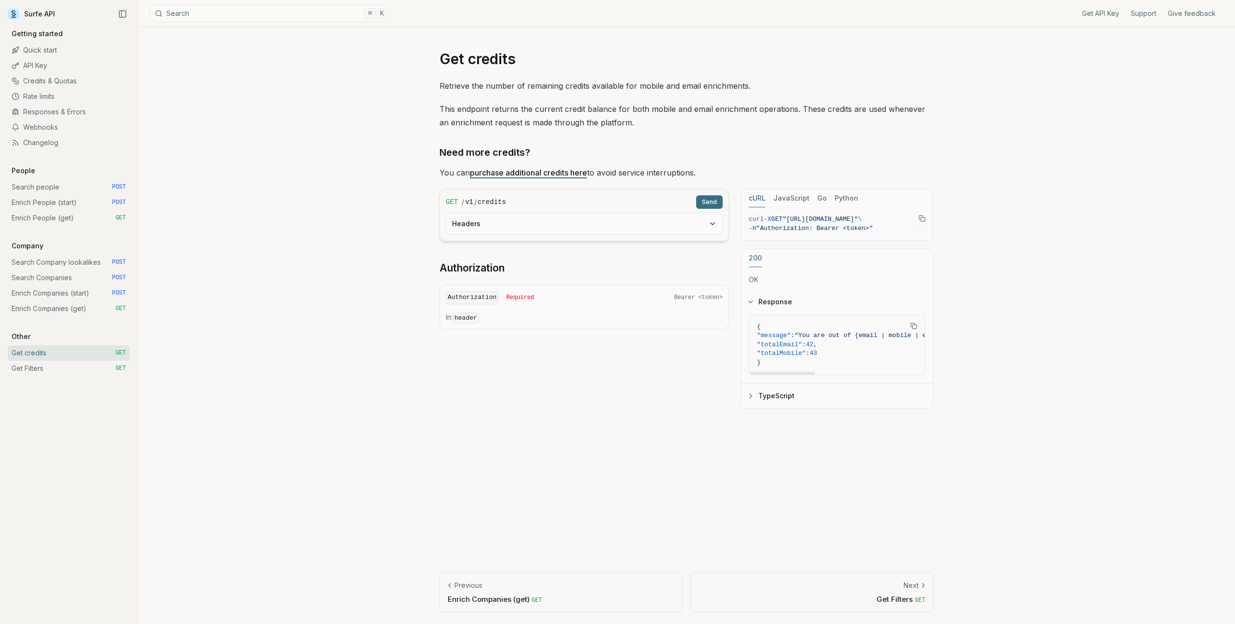
copy span "totalMobile"
